Goal: Information Seeking & Learning: Learn about a topic

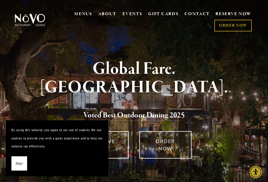
scroll to position [1, 0]
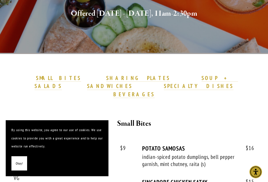
scroll to position [120, 0]
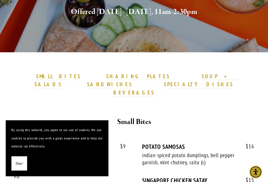
click at [21, 168] on span "Okay!" at bounding box center [19, 163] width 7 height 8
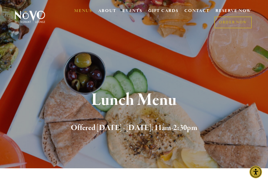
scroll to position [0, 0]
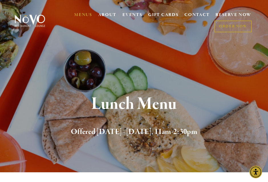
click at [81, 21] on div "MENUS BRUNCH LUNCH LATE LUNCH DINNER KID'S DESSERT WINE COCKTAILS BEER SPIRITS …" at bounding box center [150, 21] width 209 height 23
click at [80, 8] on nav "MENUS BRUNCH LUNCH LATE LUNCH DINNER KID'S DESSERT WINE COCKTAILS BEER SPIRITS …" at bounding box center [150, 21] width 205 height 30
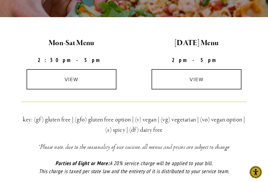
scroll to position [155, 0]
click at [42, 78] on link "view" at bounding box center [72, 79] width 90 height 20
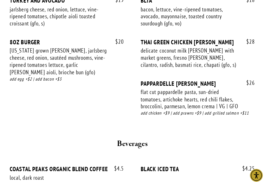
scroll to position [773, 0]
